Goal: Navigation & Orientation: Find specific page/section

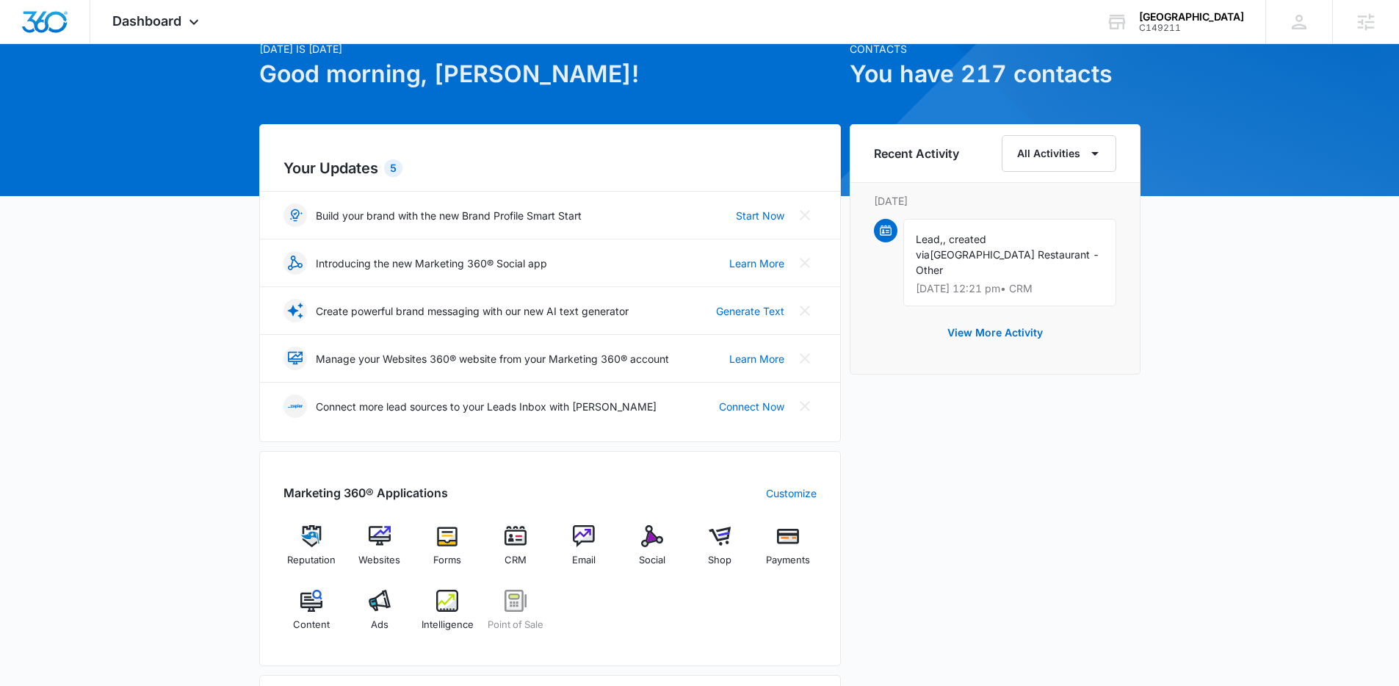
scroll to position [248, 0]
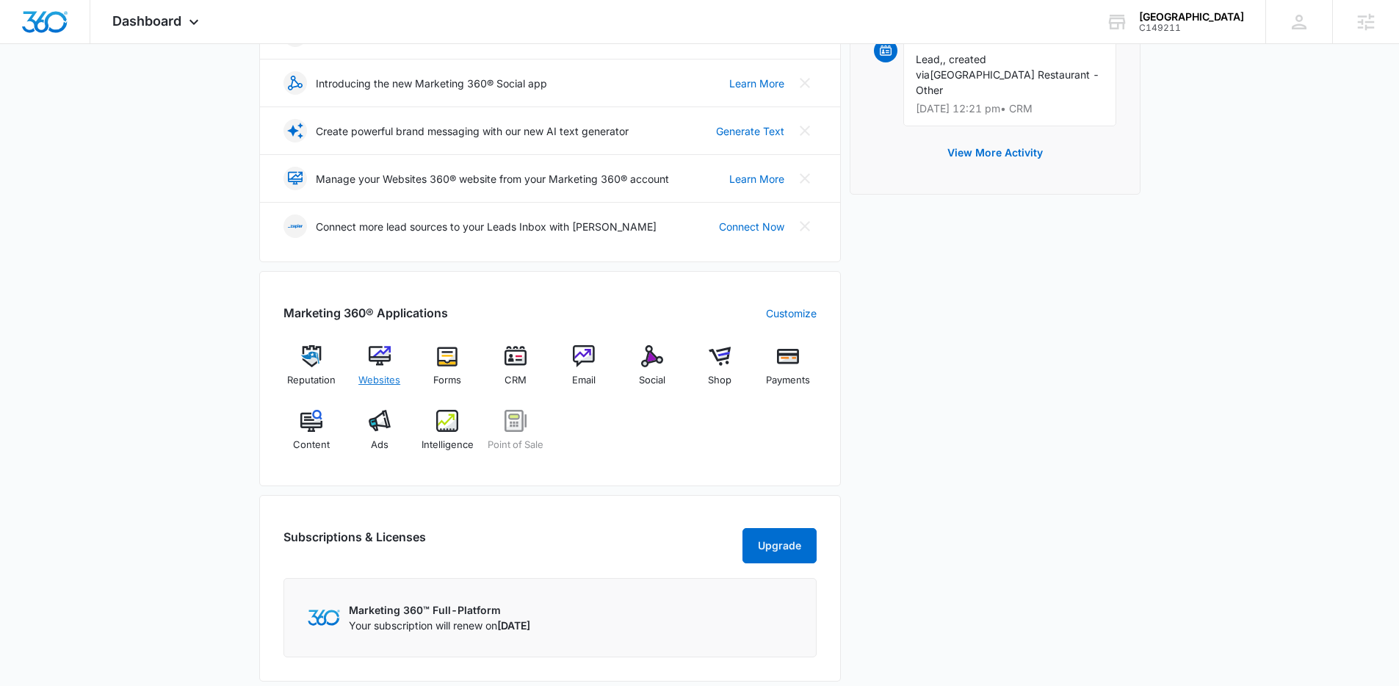
click at [375, 373] on span "Websites" at bounding box center [379, 380] width 42 height 15
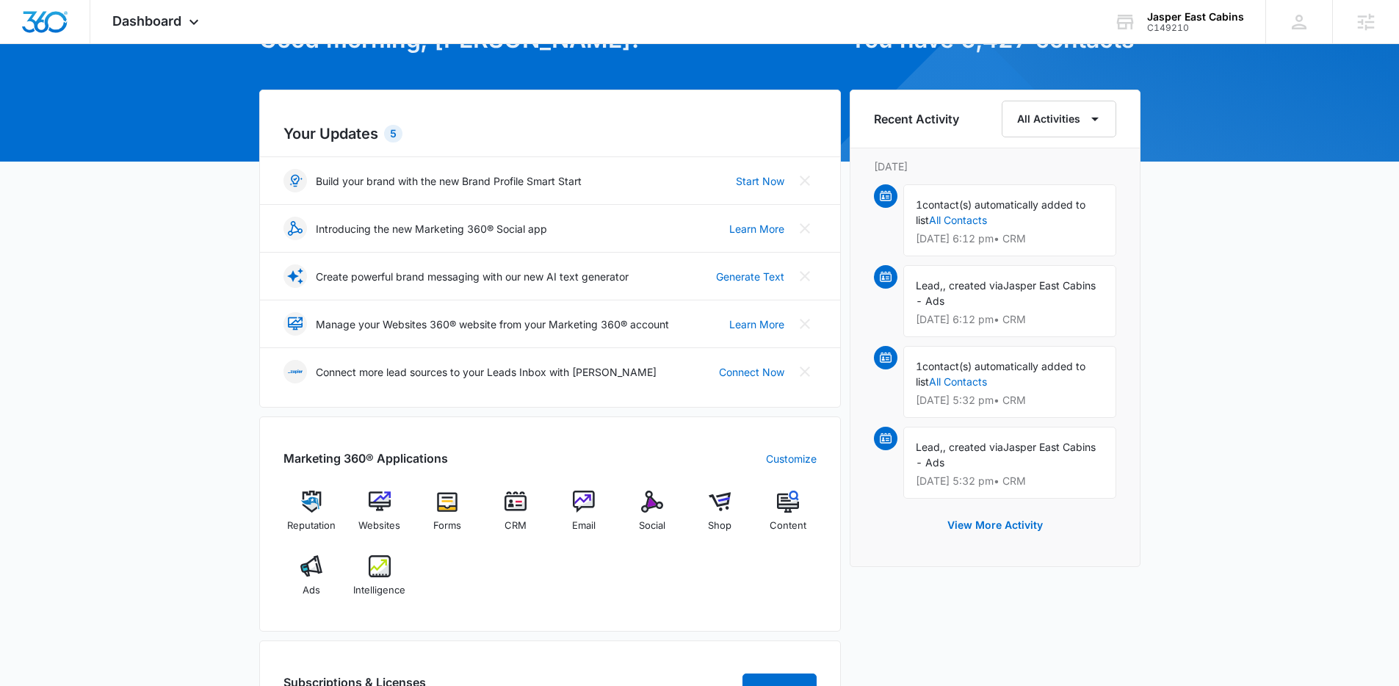
scroll to position [106, 0]
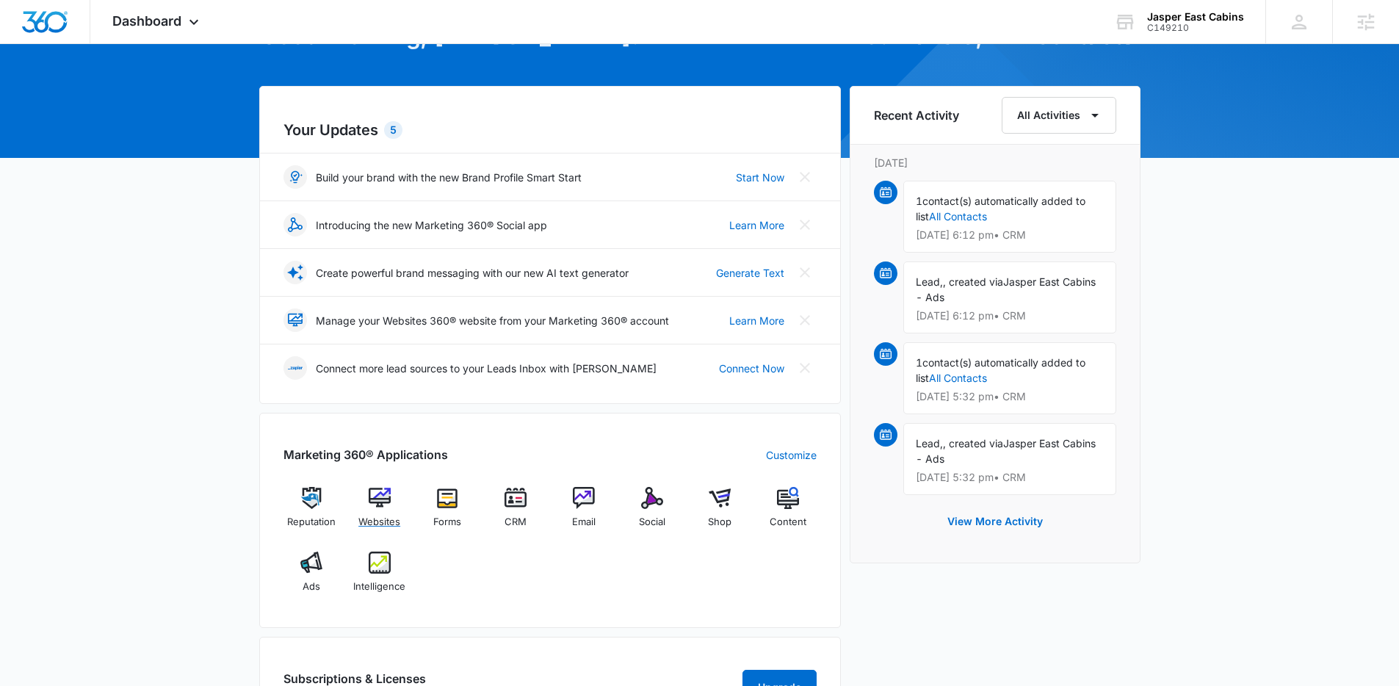
drag, startPoint x: 388, startPoint y: 518, endPoint x: 422, endPoint y: 468, distance: 60.1
click at [388, 518] on span "Websites" at bounding box center [379, 522] width 42 height 15
